Goal: Navigation & Orientation: Find specific page/section

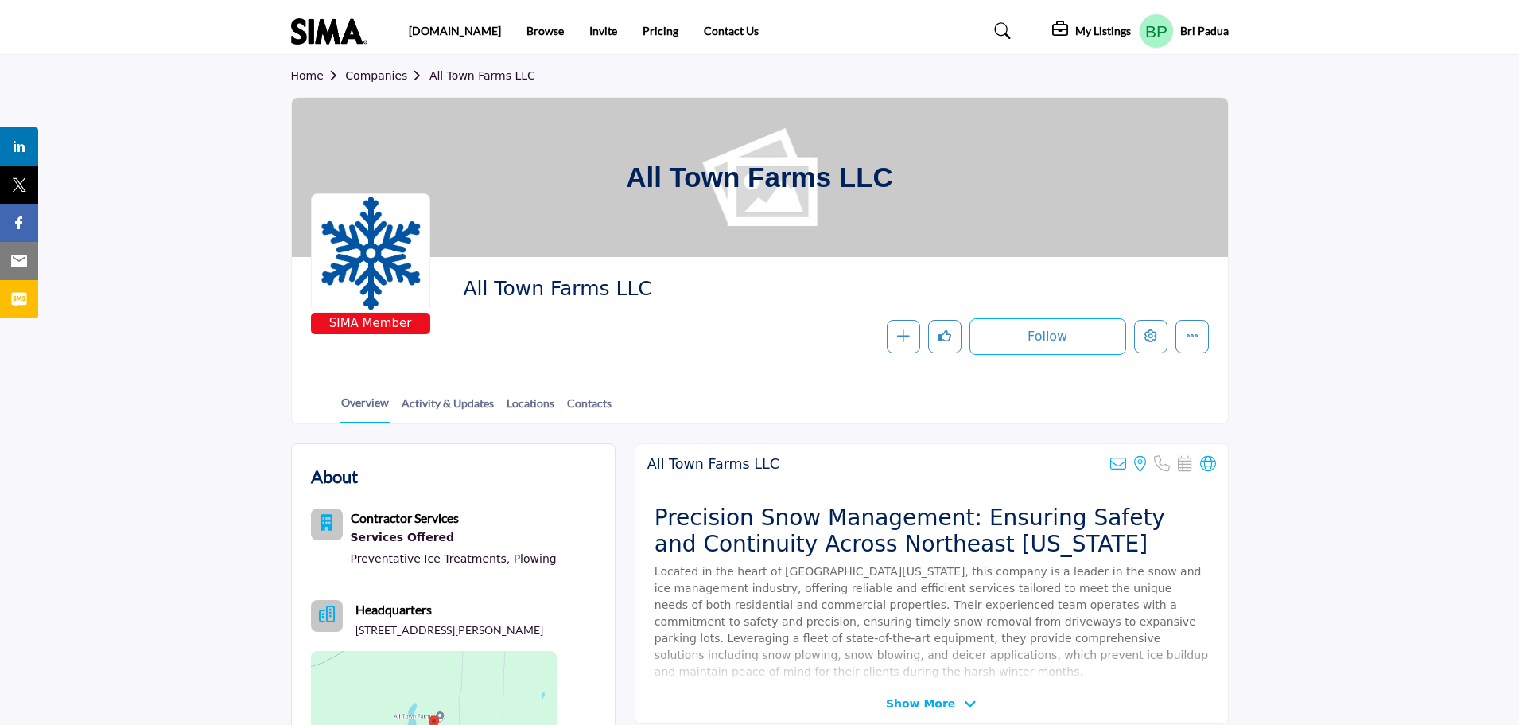
click at [304, 80] on link "Home" at bounding box center [318, 75] width 55 height 13
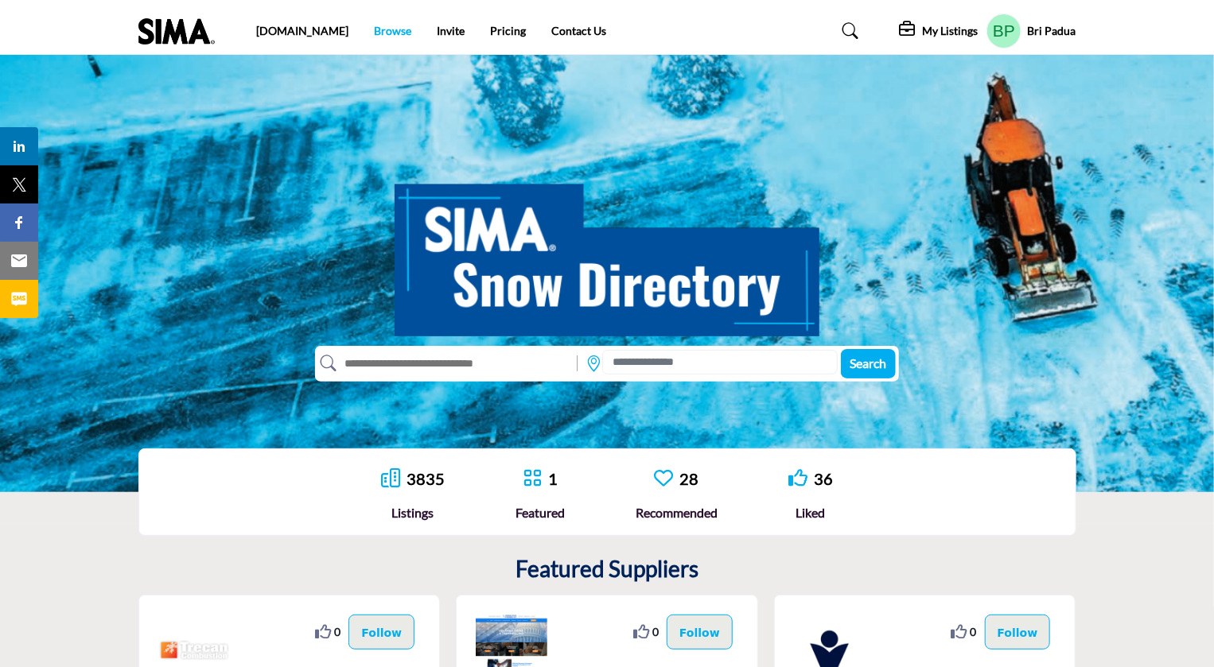
click at [374, 28] on link "Browse" at bounding box center [392, 31] width 37 height 14
